Goal: Task Accomplishment & Management: Manage account settings

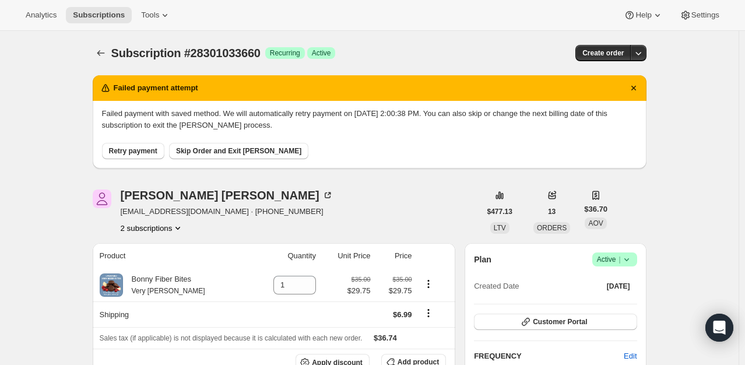
drag, startPoint x: 379, startPoint y: 147, endPoint x: 626, endPoint y: 114, distance: 249.4
click at [626, 114] on span "Failed payment with saved method. We will automatically retry payment on 9/17/2…" at bounding box center [369, 133] width 535 height 51
click at [180, 232] on icon "Product actions" at bounding box center [178, 228] width 12 height 12
click at [173, 249] on span "22355443900" at bounding box center [155, 250] width 81 height 12
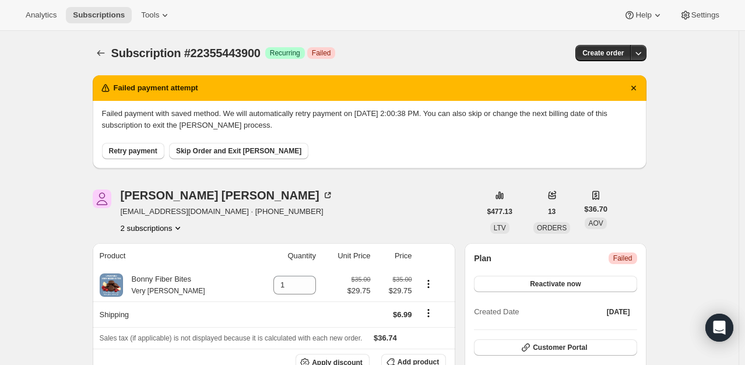
click at [166, 231] on button "2 subscriptions" at bounding box center [153, 228] width 64 height 12
click at [147, 269] on span "28301033660" at bounding box center [138, 269] width 47 height 9
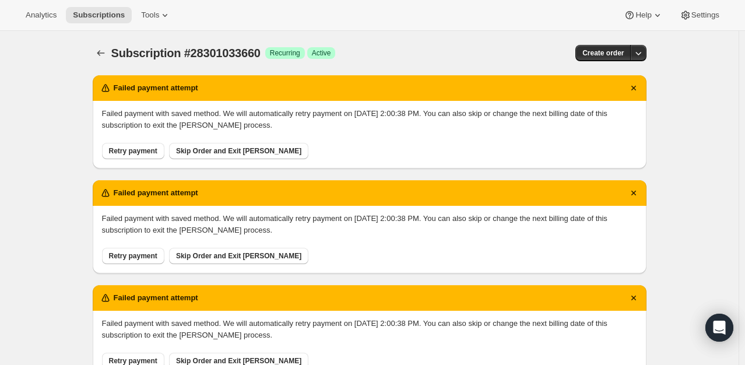
scroll to position [368, 0]
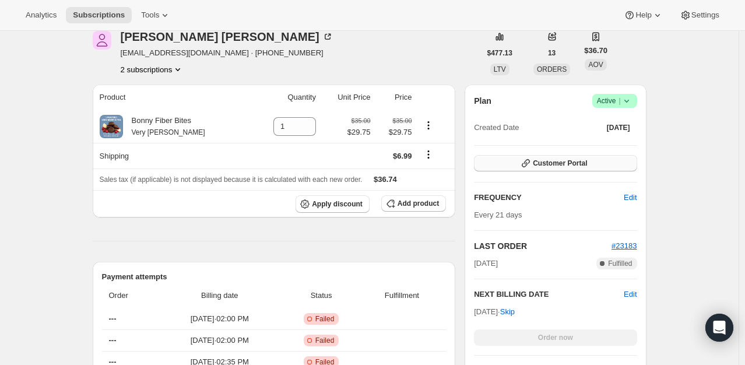
click at [536, 164] on button "Customer Portal" at bounding box center [555, 163] width 163 height 16
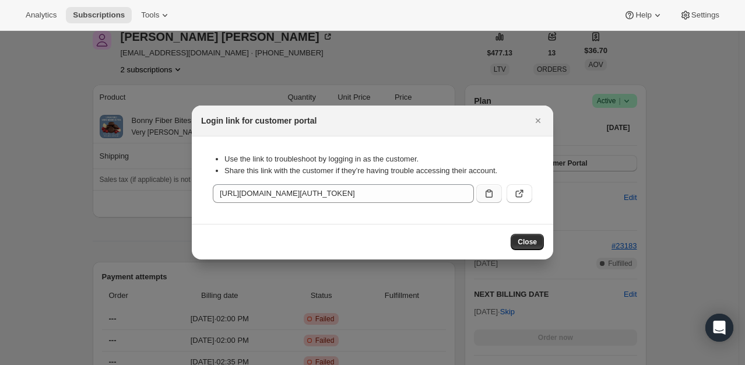
click at [483, 188] on button ":rgv:" at bounding box center [489, 193] width 26 height 19
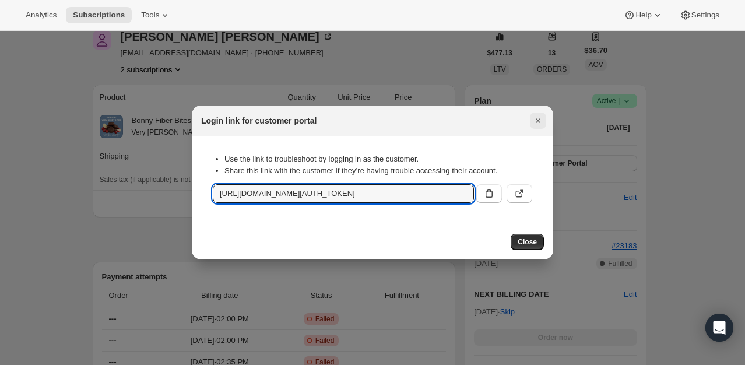
click at [546, 118] on button "Close" at bounding box center [538, 121] width 16 height 16
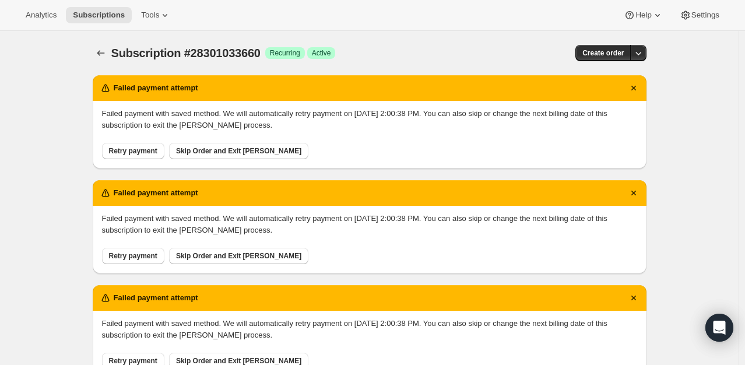
scroll to position [368, 0]
click at [103, 52] on icon "Subscriptions" at bounding box center [101, 53] width 12 height 12
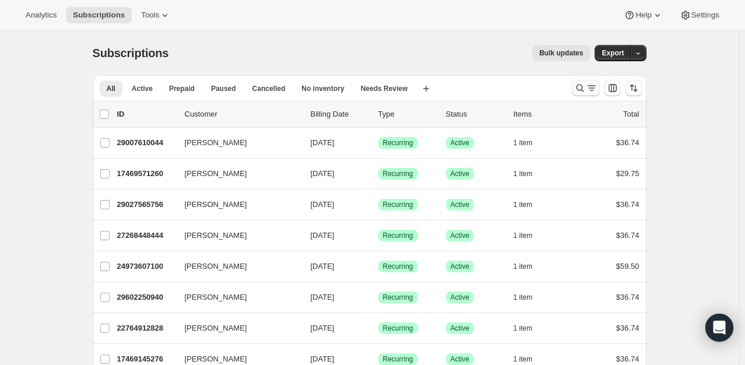
click at [582, 88] on icon "Search and filter results" at bounding box center [580, 88] width 12 height 12
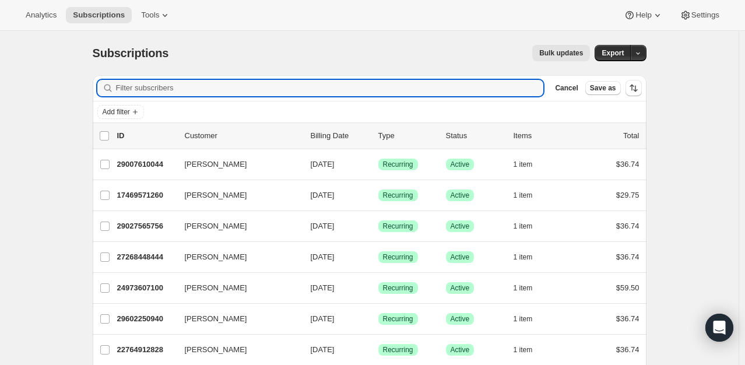
paste input "[PERSON_NAME]"
type input "[PERSON_NAME]"
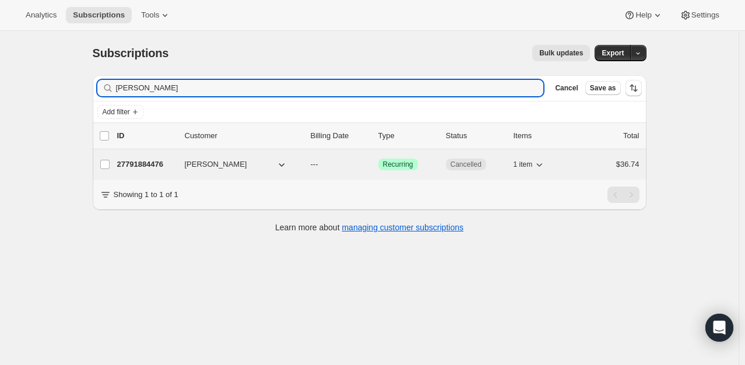
click at [147, 165] on p "27791884476" at bounding box center [146, 165] width 58 height 12
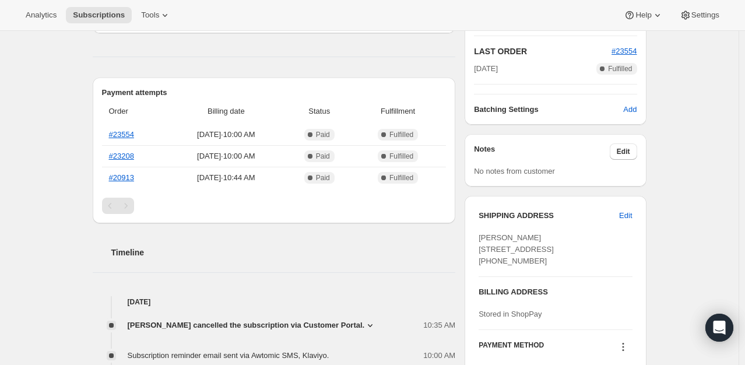
scroll to position [303, 0]
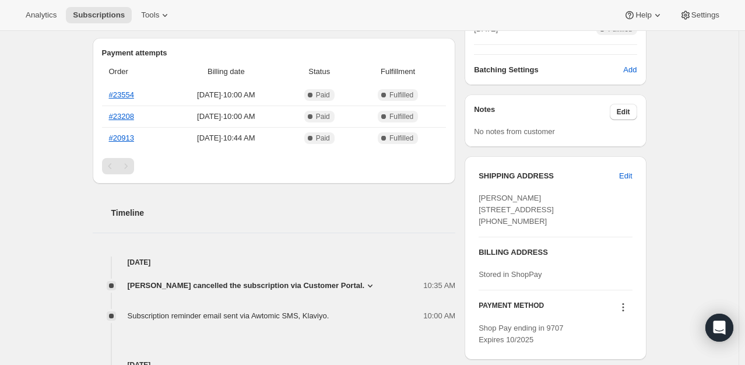
click at [364, 289] on icon at bounding box center [370, 286] width 12 height 12
